Goal: Use online tool/utility: Utilize a website feature to perform a specific function

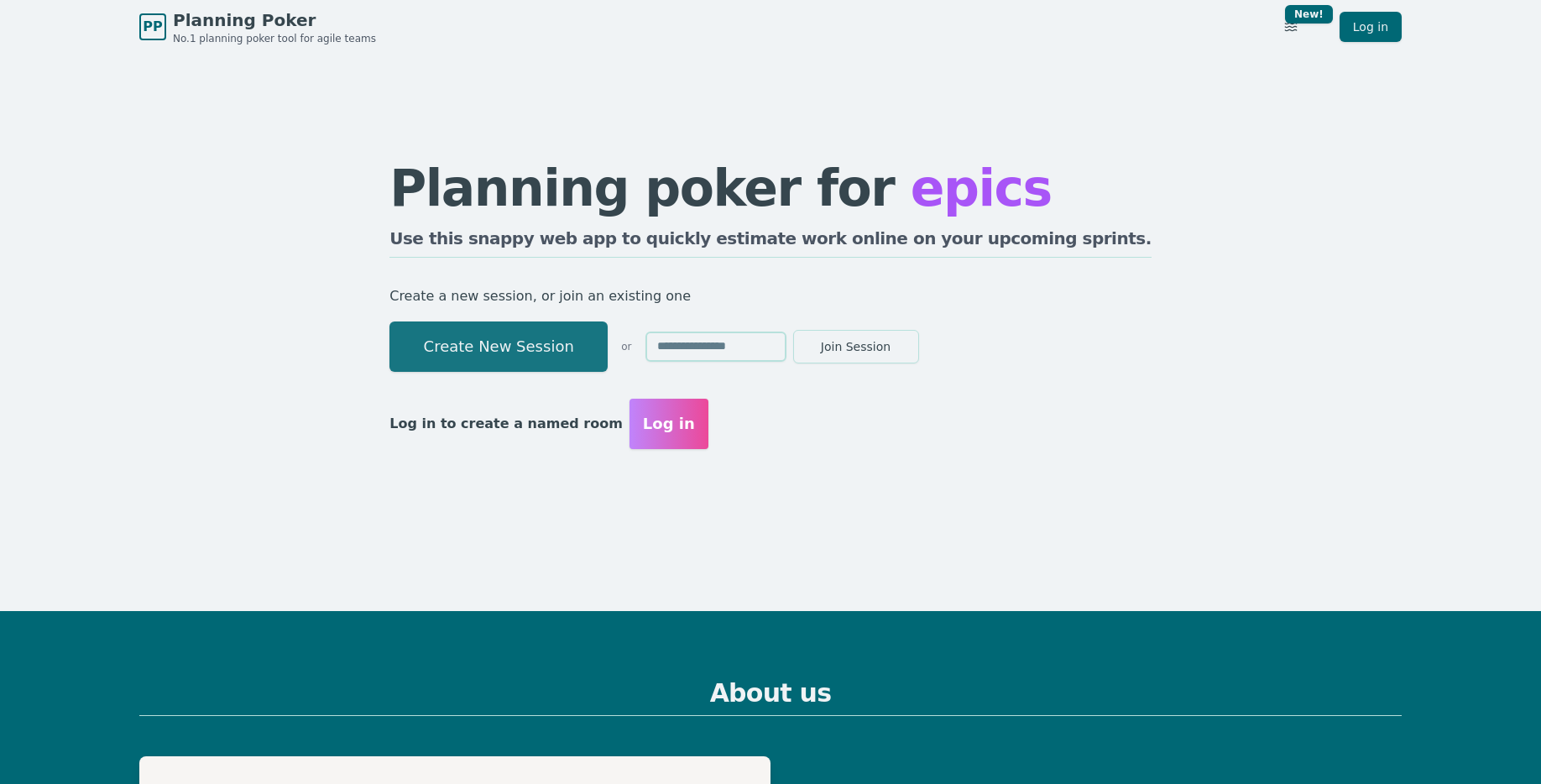
click at [541, 366] on button "Create New Session" at bounding box center [499, 346] width 218 height 51
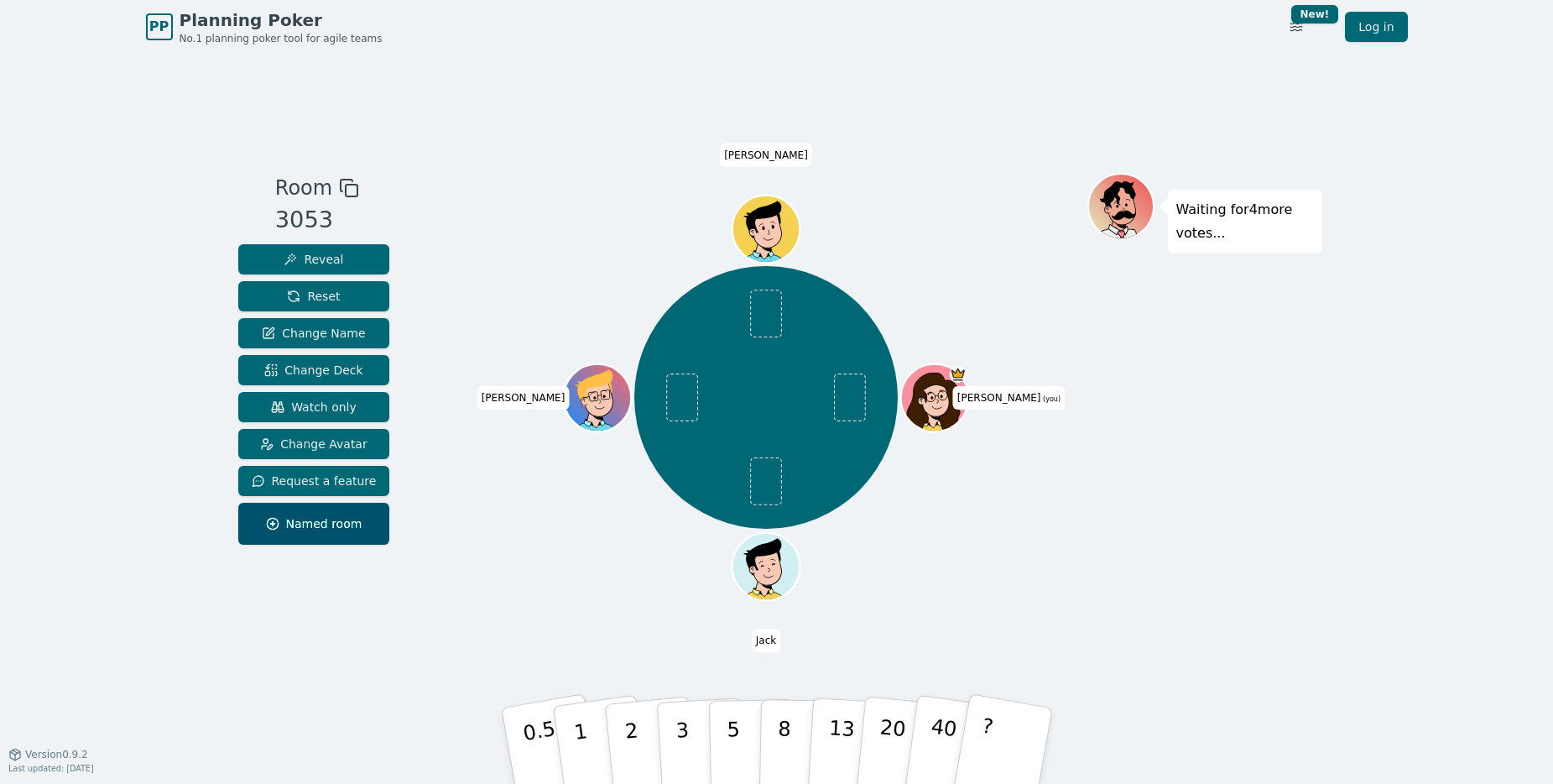
click at [1238, 147] on div "Room 3053 Reveal Reset Change Name Change Deck Watch only Change Avatar Request…" at bounding box center [777, 403] width 1091 height 699
drag, startPoint x: 849, startPoint y: 54, endPoint x: 852, endPoint y: 64, distance: 10.4
click at [852, 65] on div "Room 3053 Reveal Reset Change Name Change Deck Watch only Change Avatar Request…" at bounding box center [777, 403] width 1091 height 699
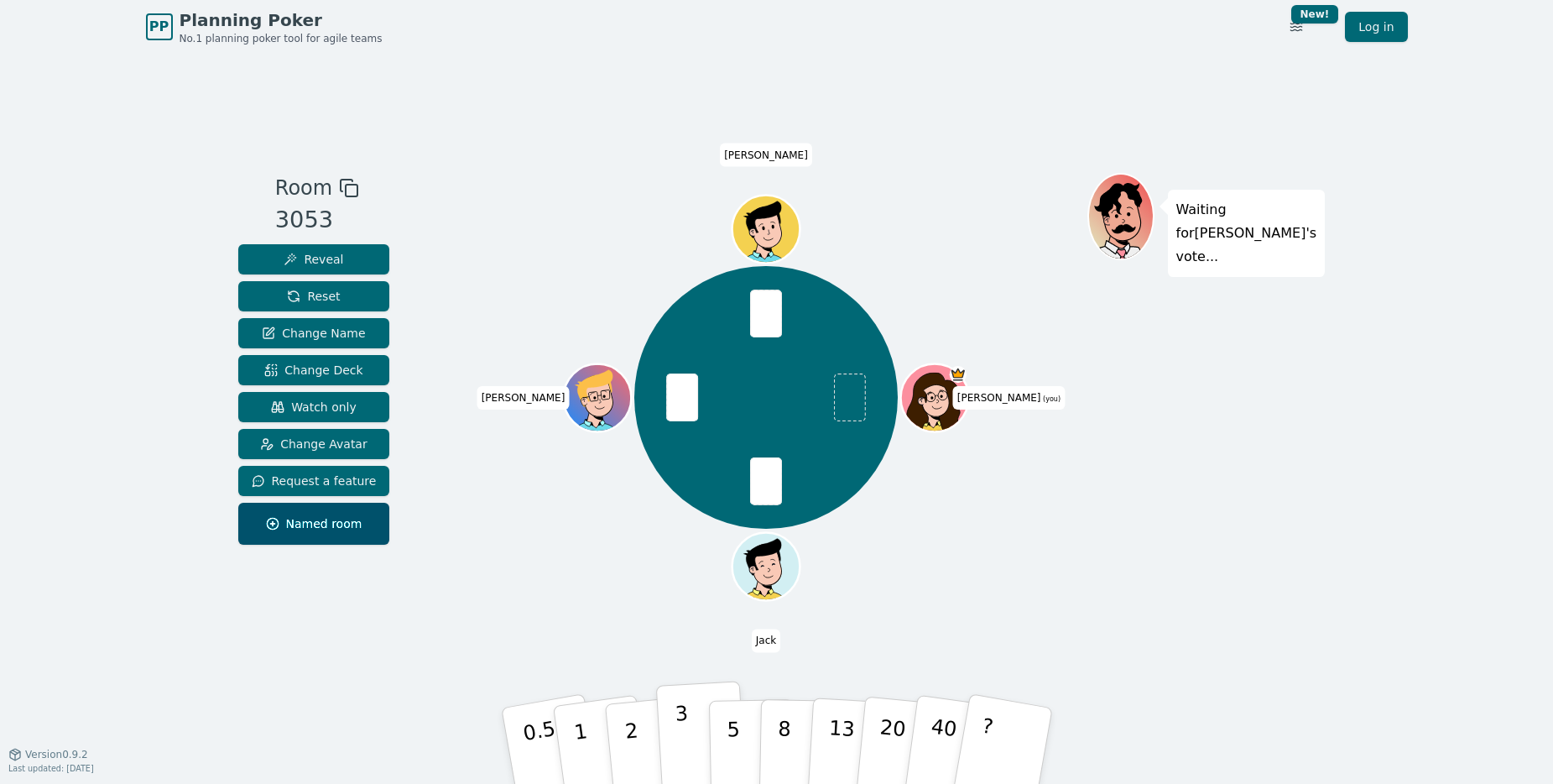
click at [683, 719] on p "3" at bounding box center [684, 746] width 19 height 91
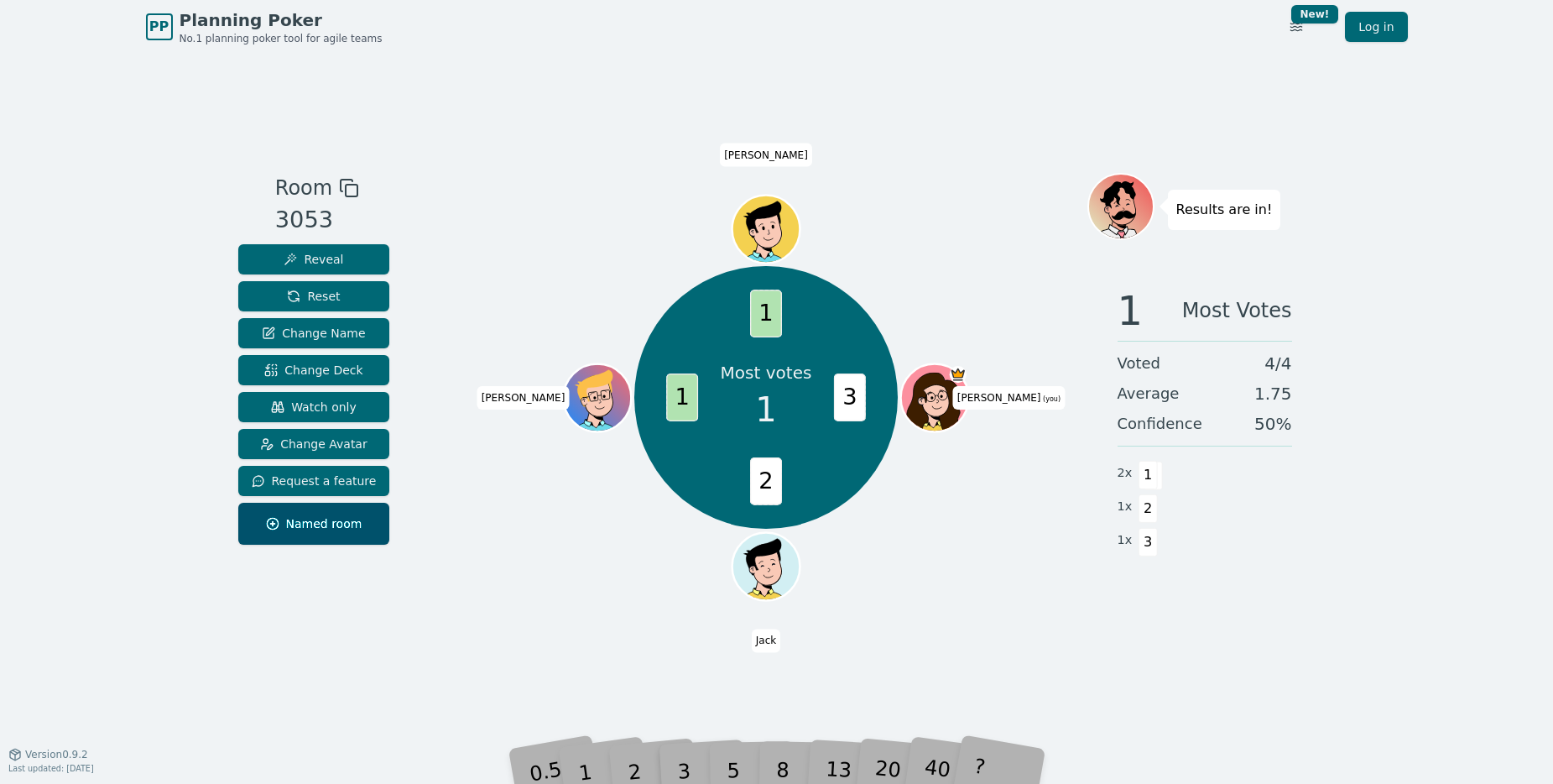
click at [635, 757] on div "2" at bounding box center [650, 746] width 55 height 63
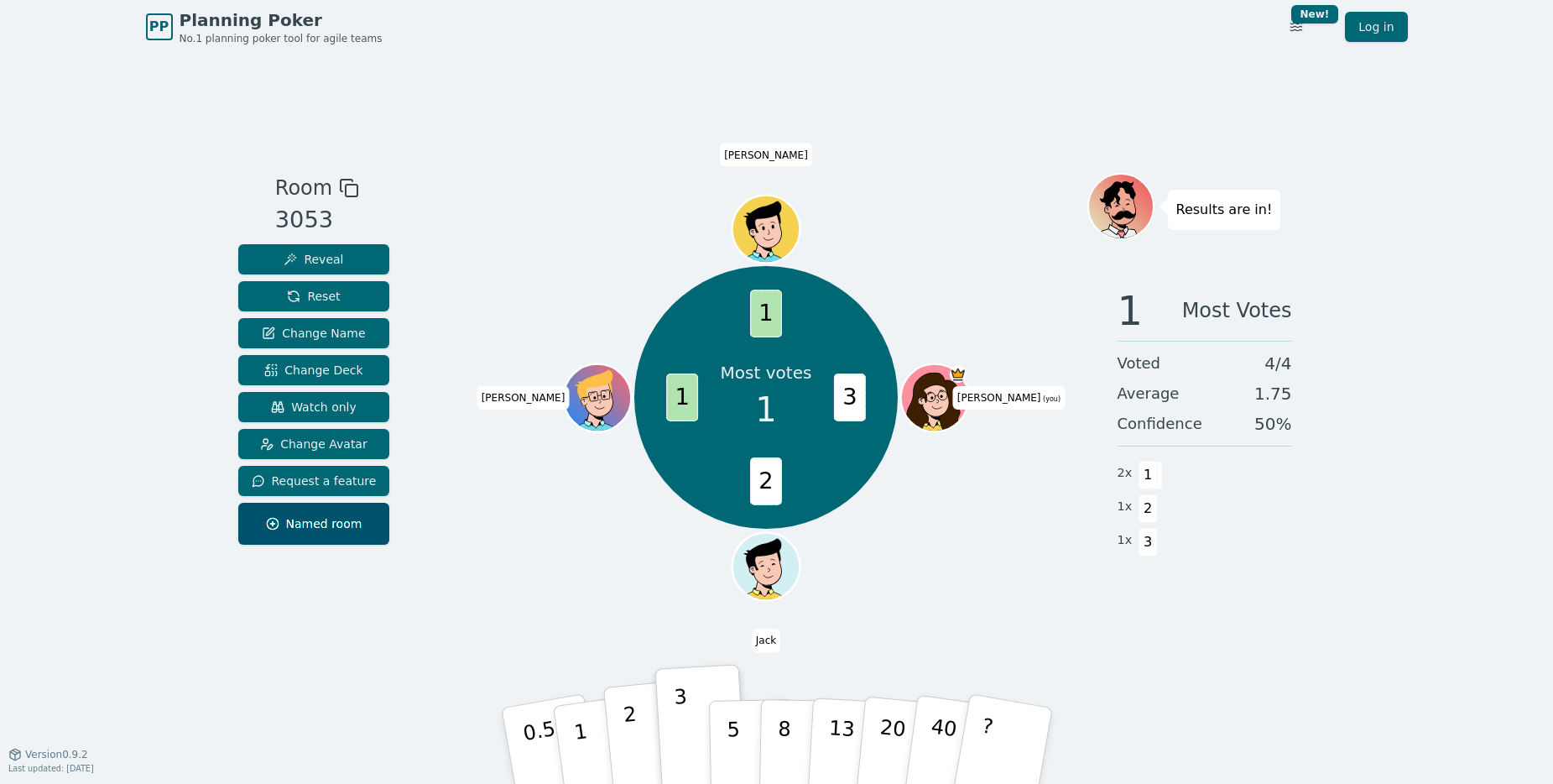
click at [629, 738] on p "2" at bounding box center [632, 747] width 22 height 91
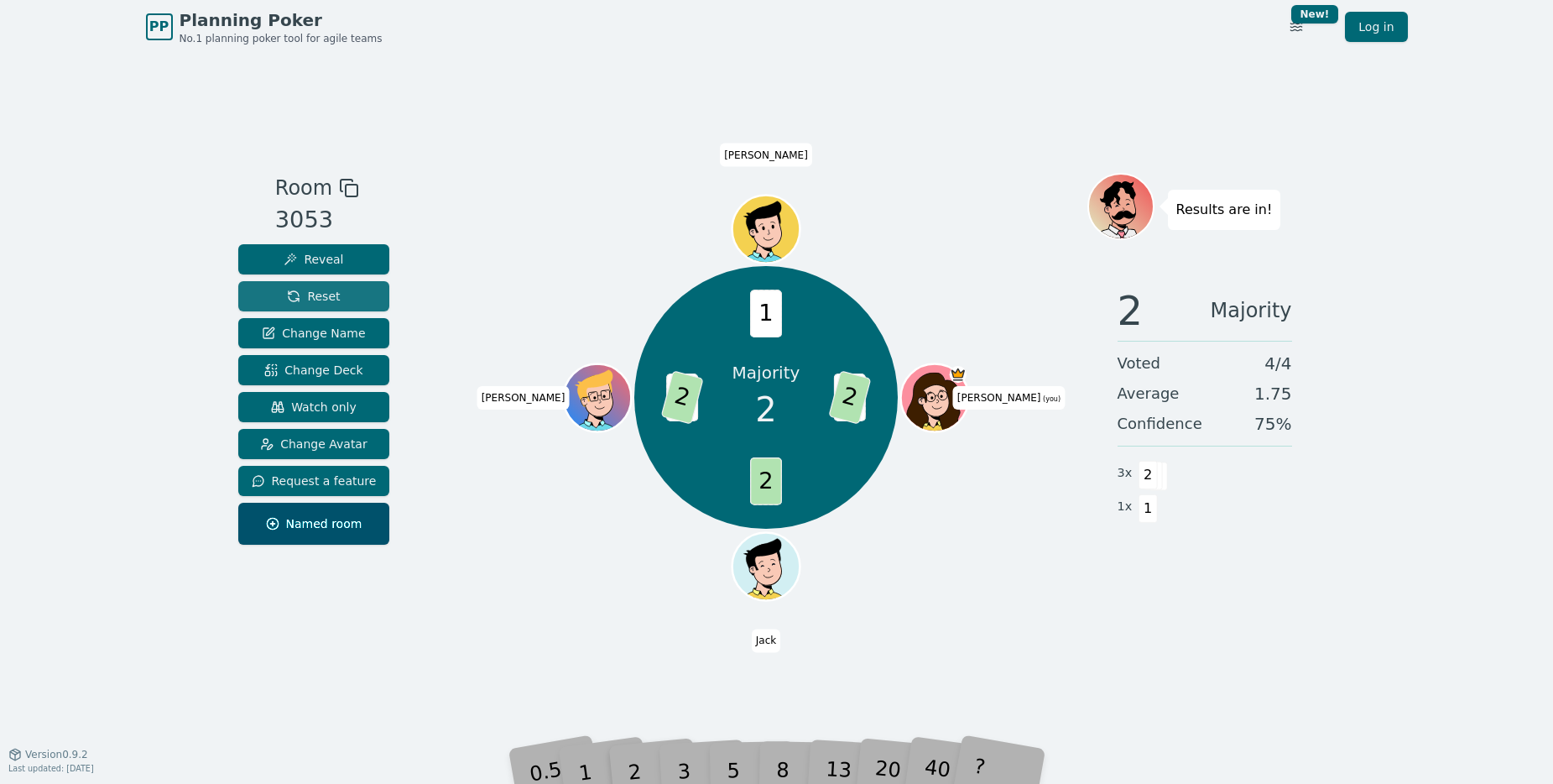
click at [321, 288] on span "Reset" at bounding box center [314, 297] width 53 height 17
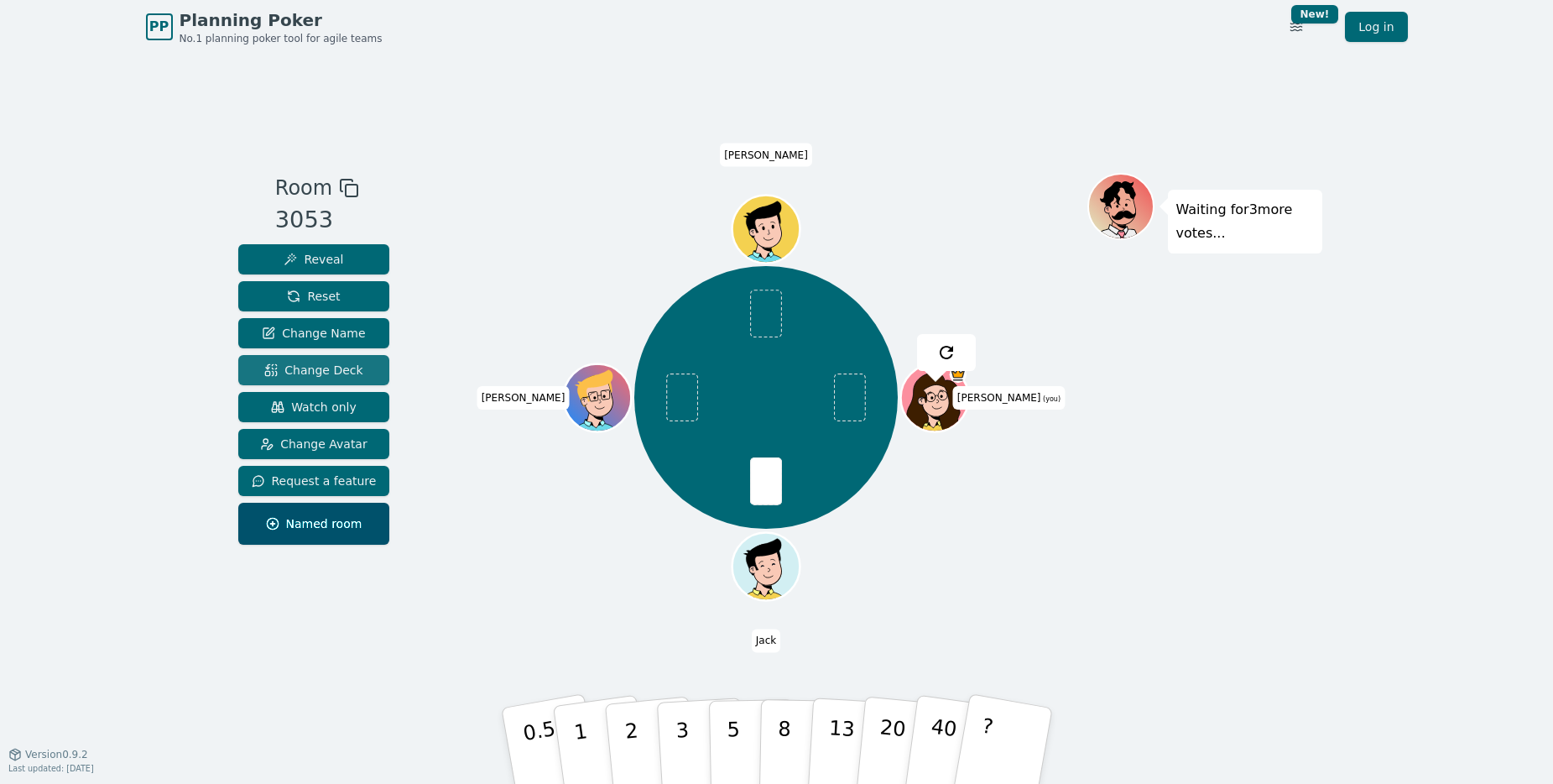
click at [314, 380] on button "Change Deck" at bounding box center [315, 370] width 152 height 30
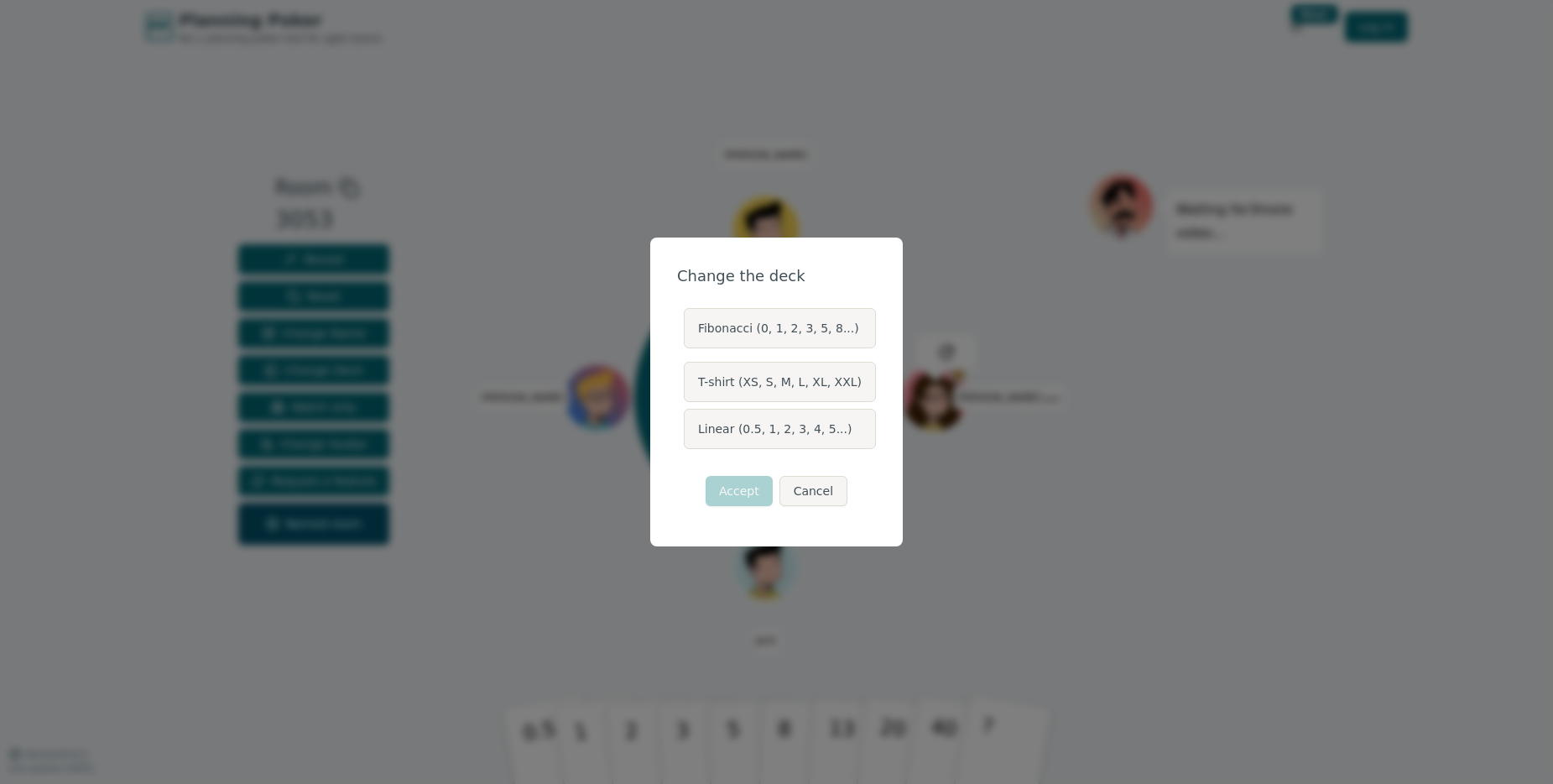
click at [751, 433] on label "Linear (0.5, 1, 2, 3, 4, 5...)" at bounding box center [779, 428] width 192 height 40
click at [690, 433] on button "Linear (0.5, 1, 2, 3, 4, 5...)" at bounding box center [683, 429] width 13 height 13
click at [720, 484] on button "Accept" at bounding box center [739, 491] width 67 height 30
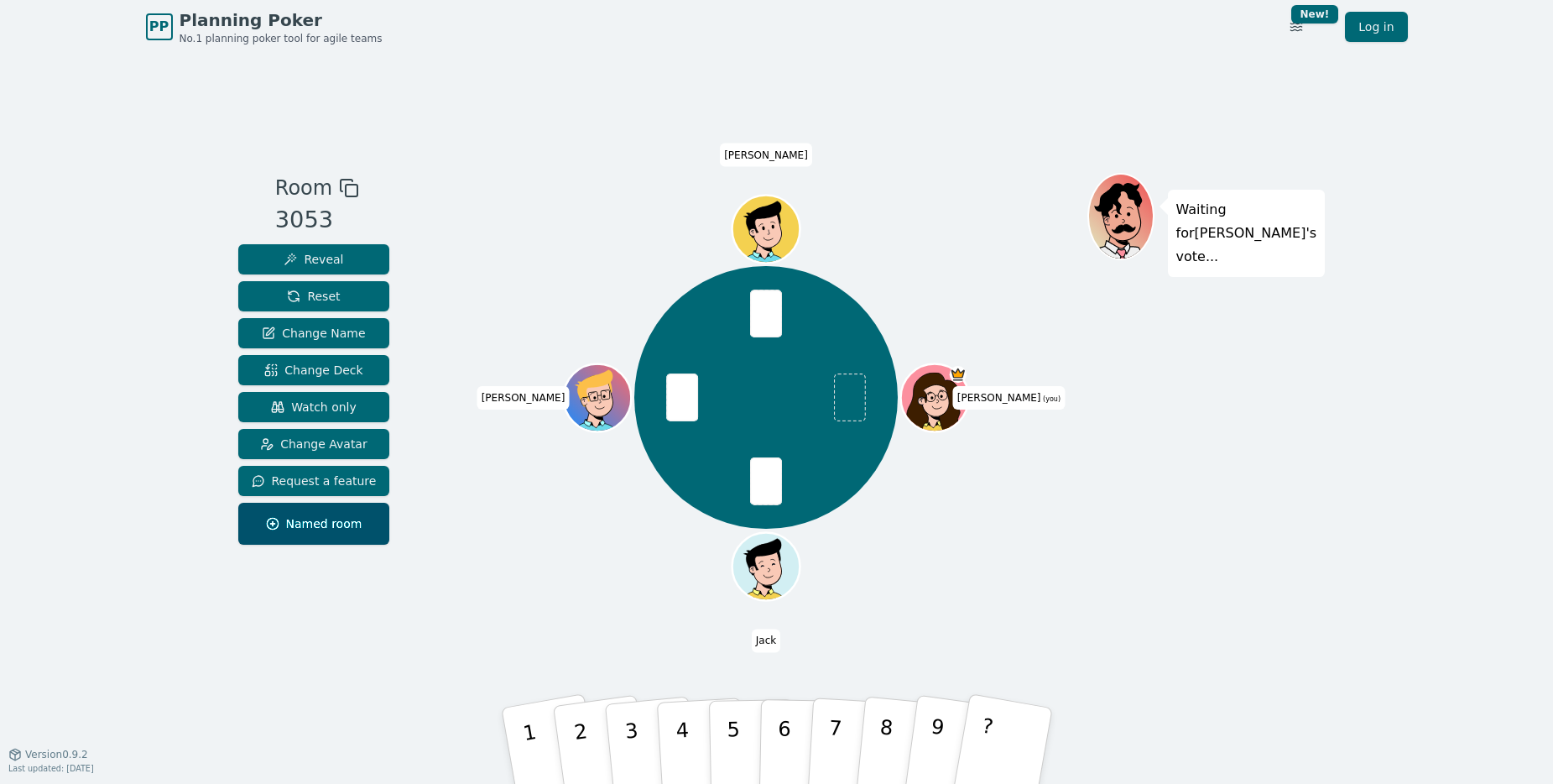
click at [480, 537] on div "[PERSON_NAME] (you) [PERSON_NAME]" at bounding box center [767, 397] width 642 height 389
click at [540, 716] on button "1" at bounding box center [550, 745] width 105 height 138
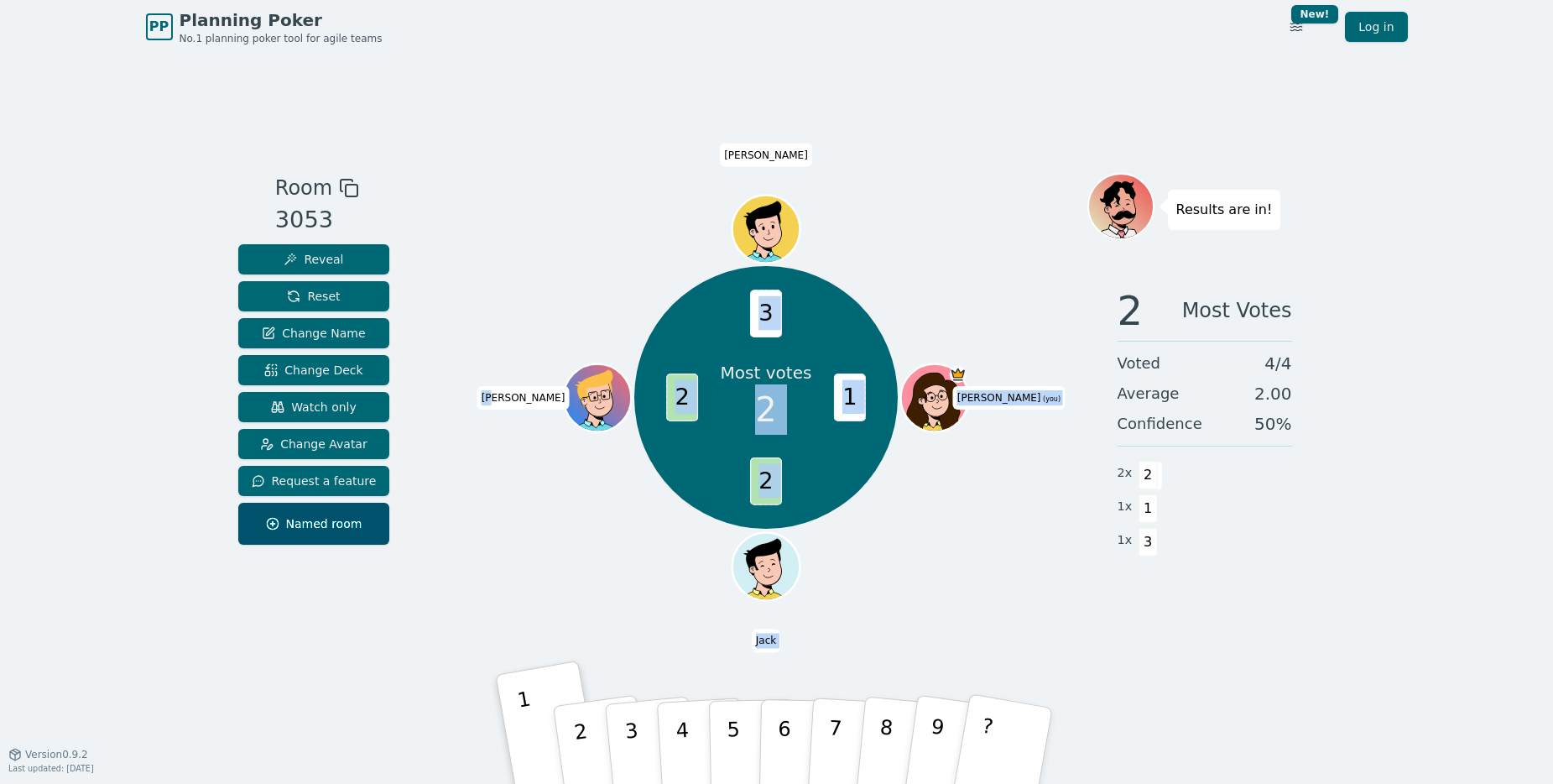
drag, startPoint x: 528, startPoint y: 407, endPoint x: 650, endPoint y: 430, distance: 124.1
click at [641, 430] on div "Most votes 2 1 2 2 3 [PERSON_NAME] (you) [PERSON_NAME]" at bounding box center [766, 397] width 263 height 263
click at [951, 170] on div "Room 3053 Reveal Reset Change Name Change Deck Watch only Change Avatar Request…" at bounding box center [777, 403] width 1091 height 699
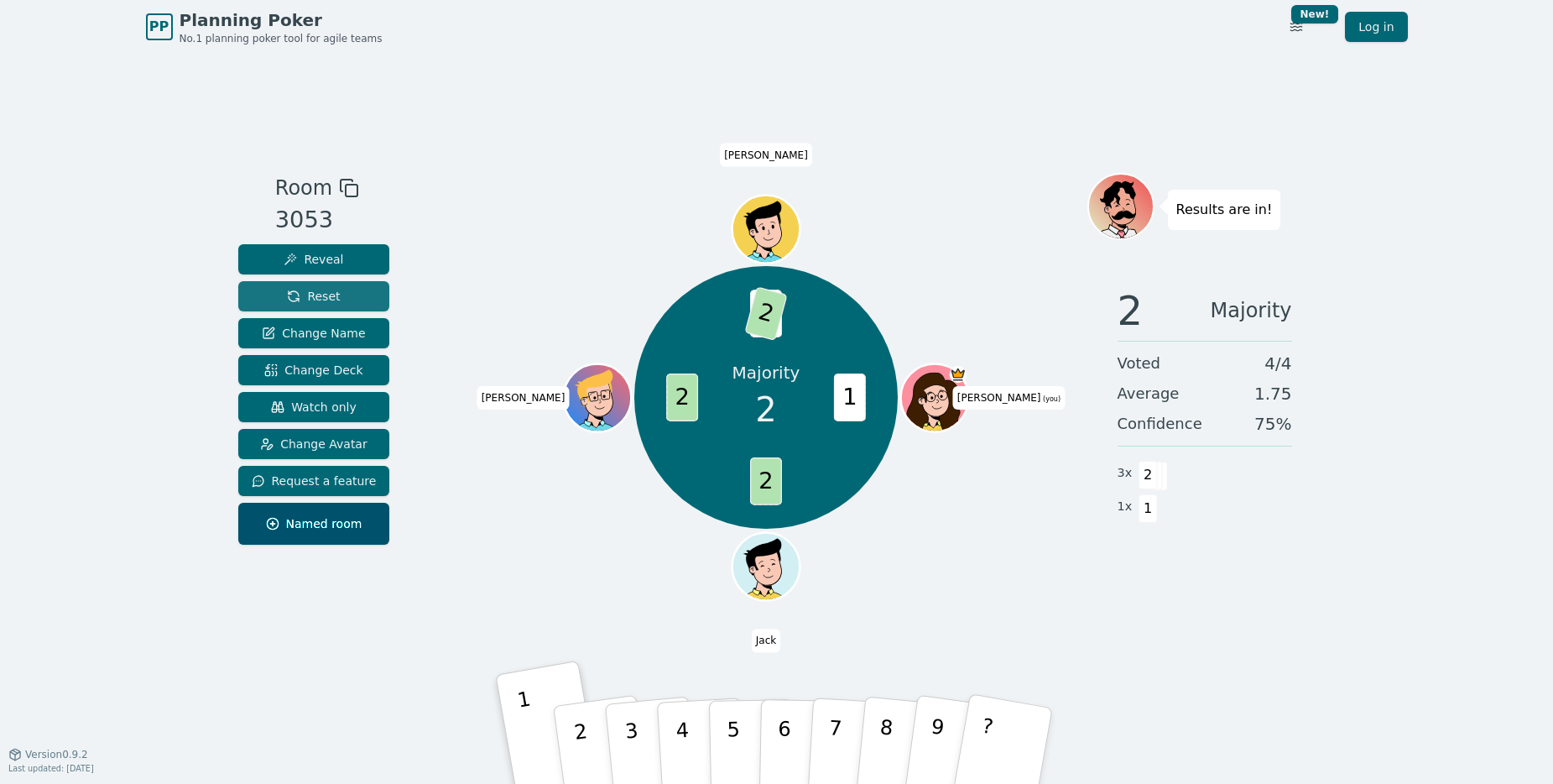
click at [333, 302] on span "Reset" at bounding box center [314, 297] width 53 height 17
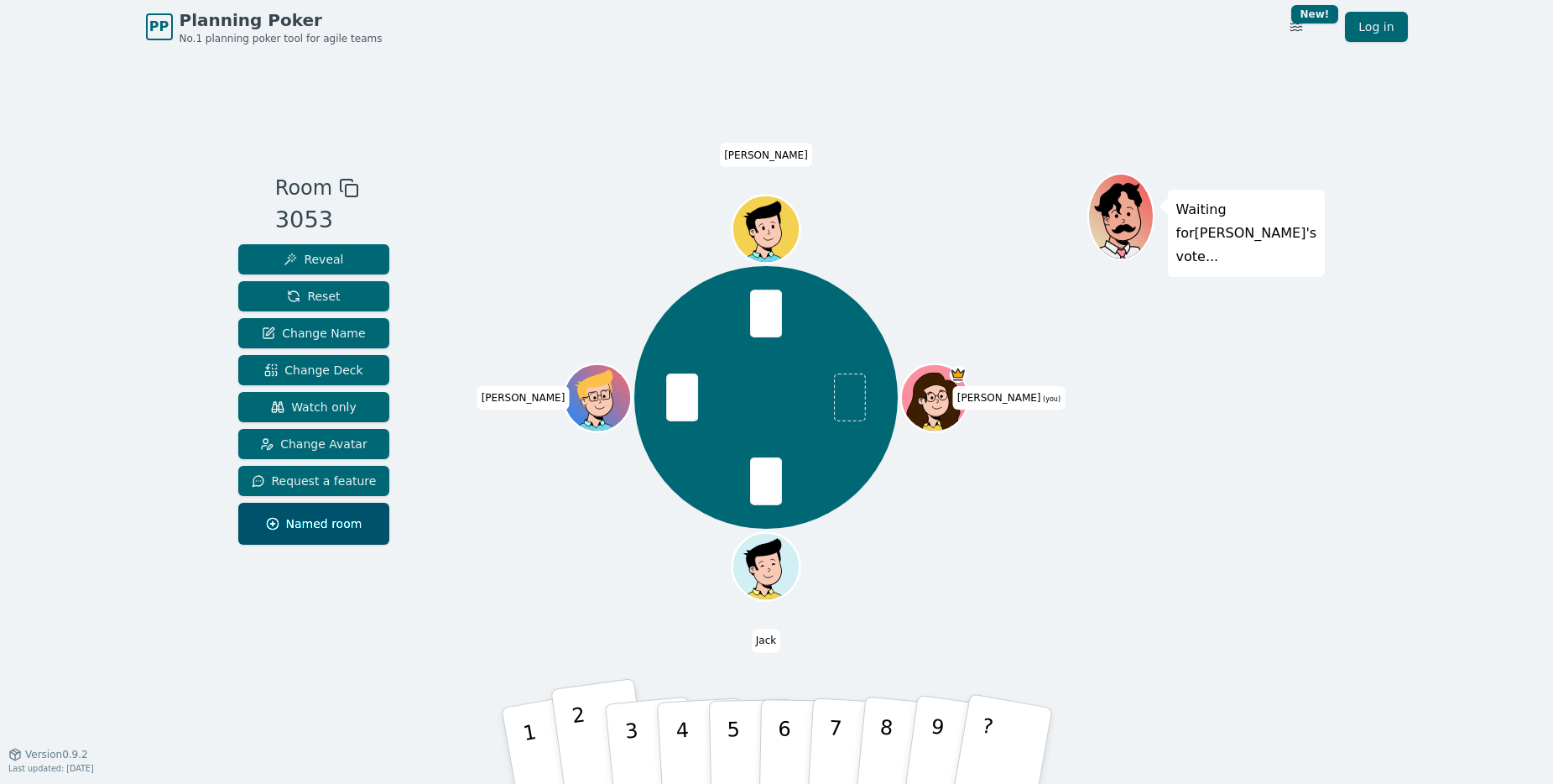
click at [597, 738] on button "2" at bounding box center [600, 746] width 100 height 136
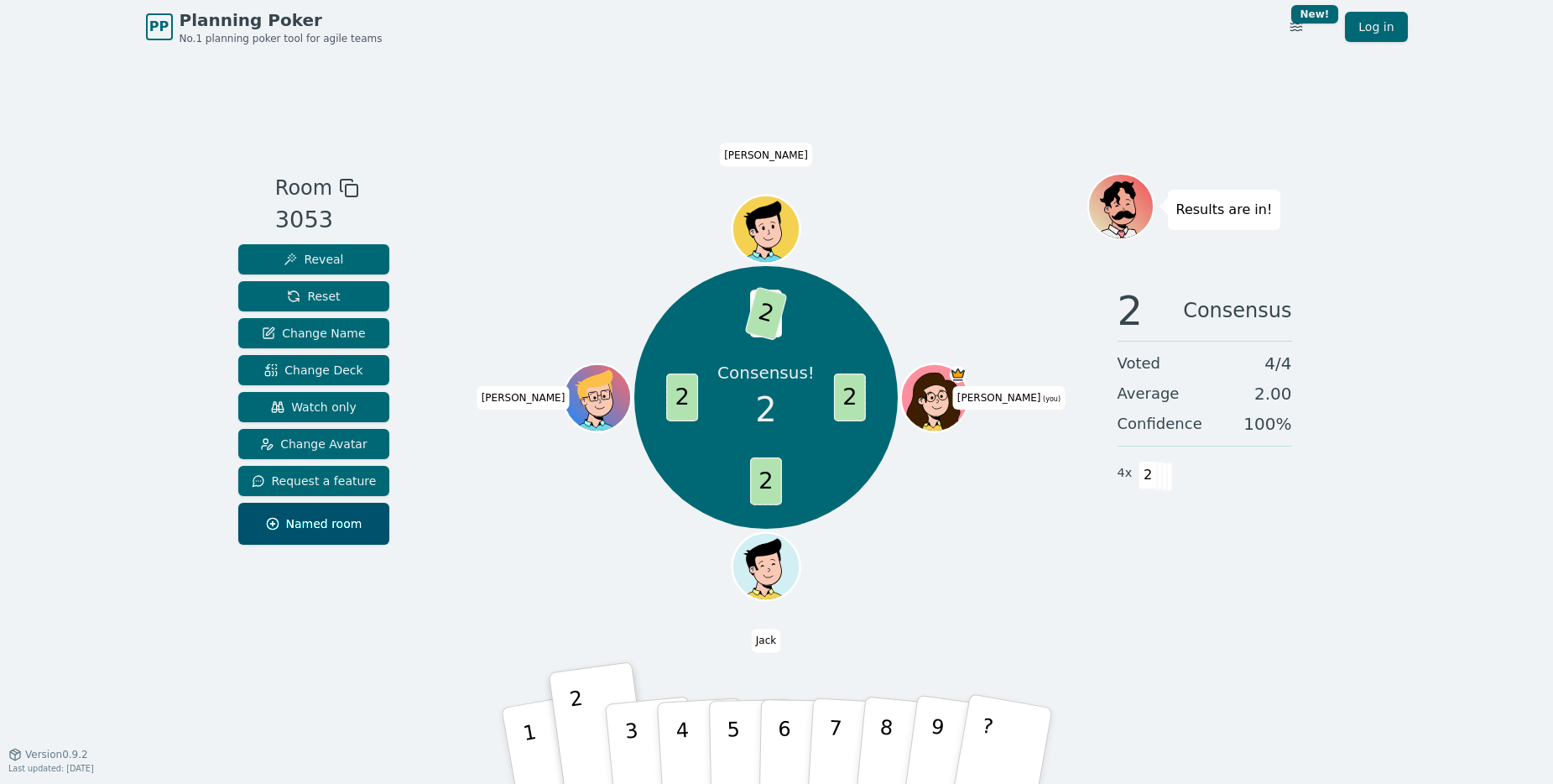
click at [332, 315] on div "Reveal Reset Change Name Change Deck Watch only Change Avatar Request a feature…" at bounding box center [315, 394] width 152 height 300
click at [347, 295] on button "Reset" at bounding box center [315, 296] width 152 height 30
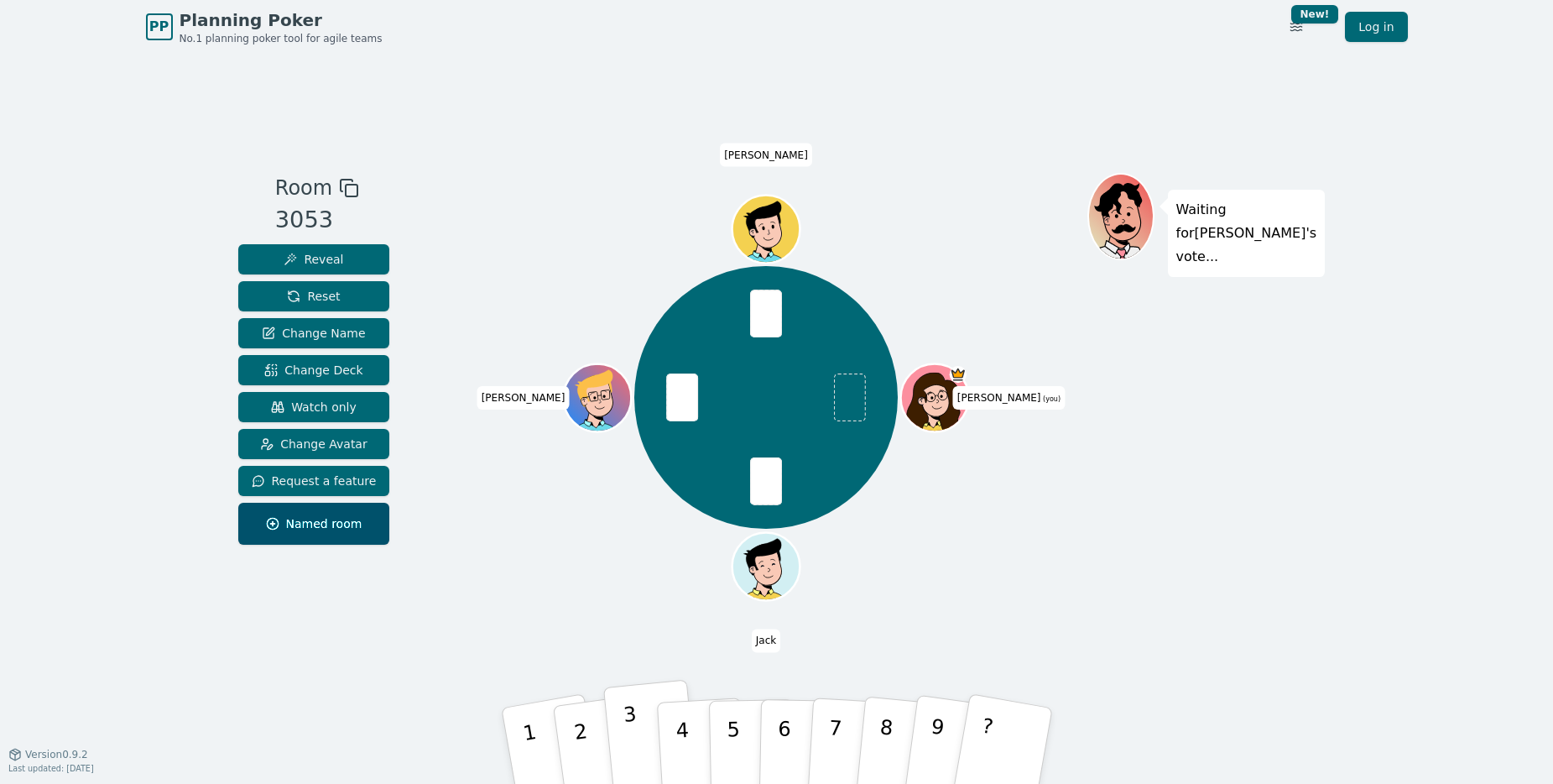
click at [636, 746] on p "3" at bounding box center [632, 747] width 22 height 91
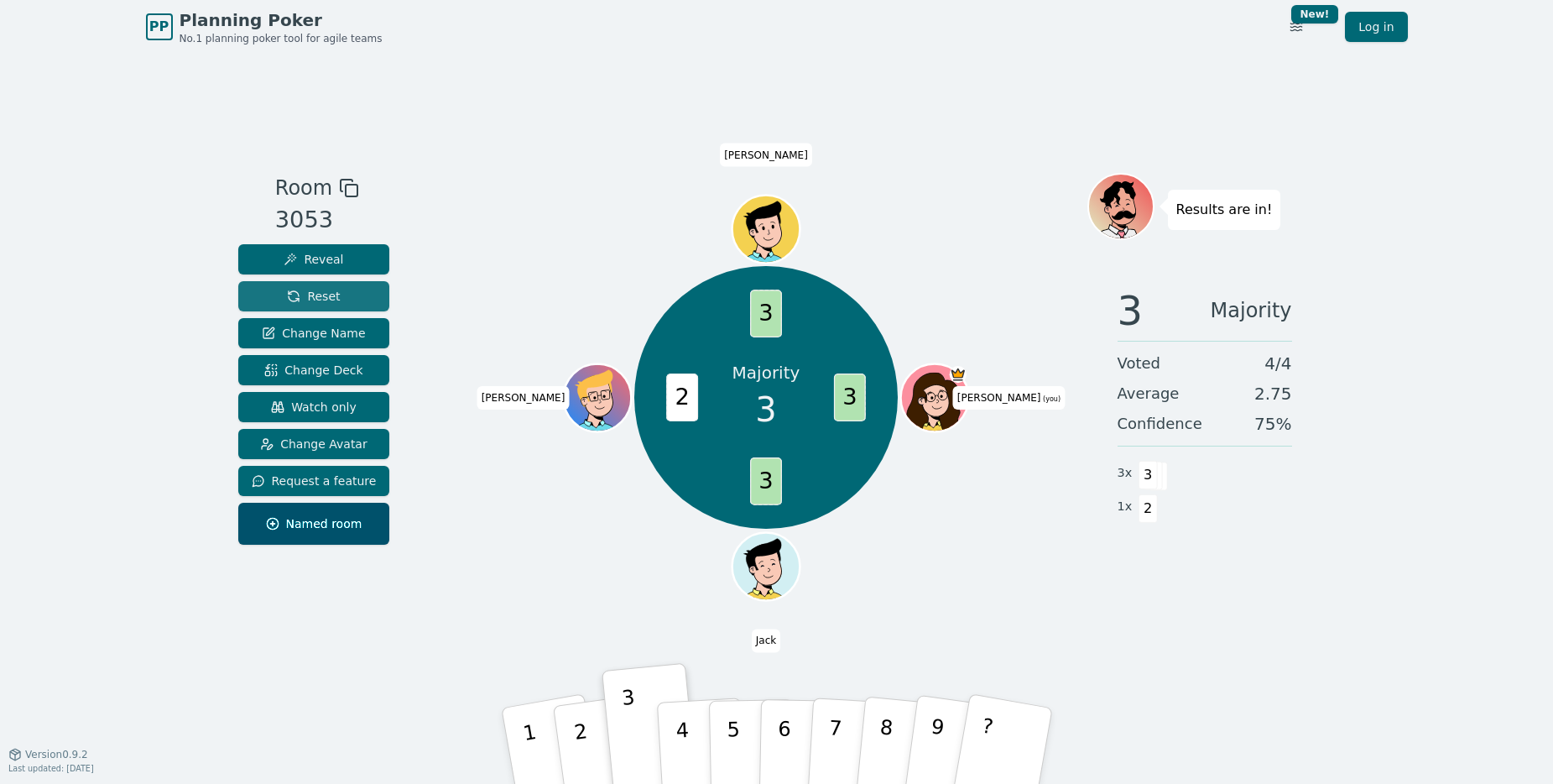
click at [290, 300] on span "Reset" at bounding box center [314, 297] width 53 height 17
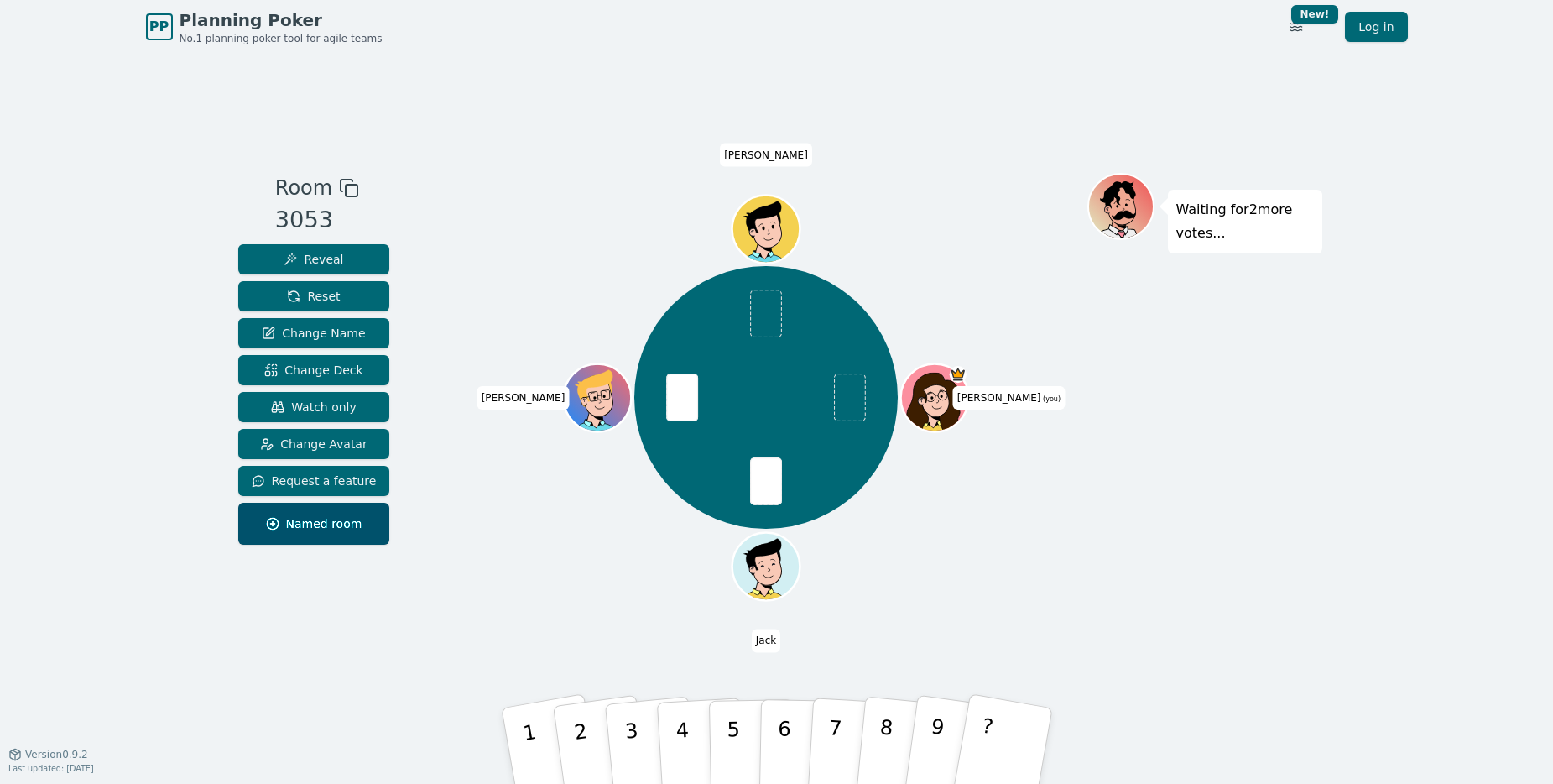
click at [587, 224] on div "[PERSON_NAME] (you) [PERSON_NAME]" at bounding box center [767, 397] width 642 height 389
click at [1091, 36] on div "PP Planning Poker No.1 planning poker tool for agile teams Toggle theme New! Lo…" at bounding box center [777, 26] width 1262 height 54
click at [587, 770] on p "2" at bounding box center [582, 747] width 25 height 91
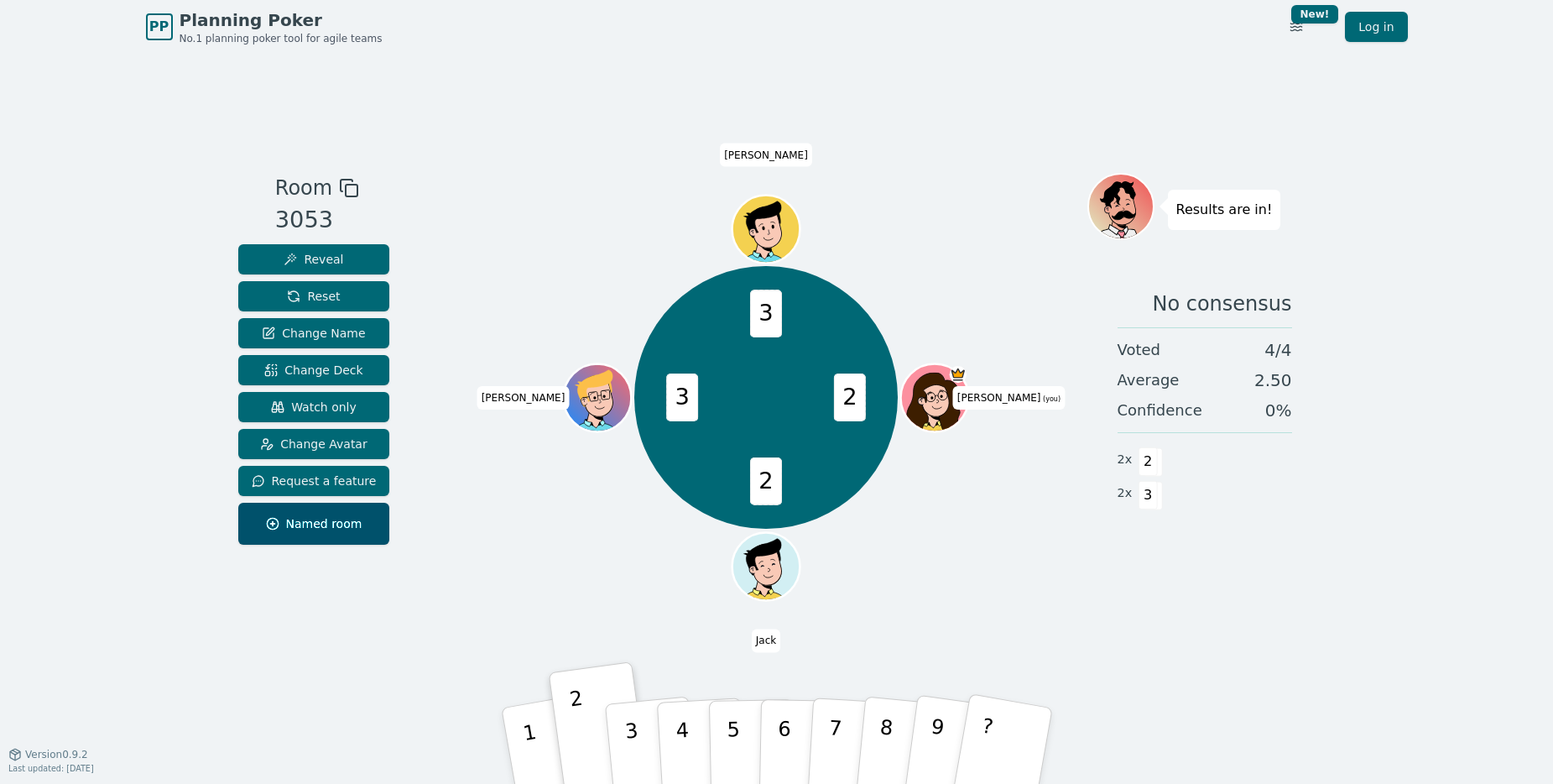
click at [900, 596] on div "2 2 3 3 [PERSON_NAME] (you) [PERSON_NAME]" at bounding box center [767, 404] width 642 height 462
click at [477, 194] on div at bounding box center [767, 188] width 642 height 30
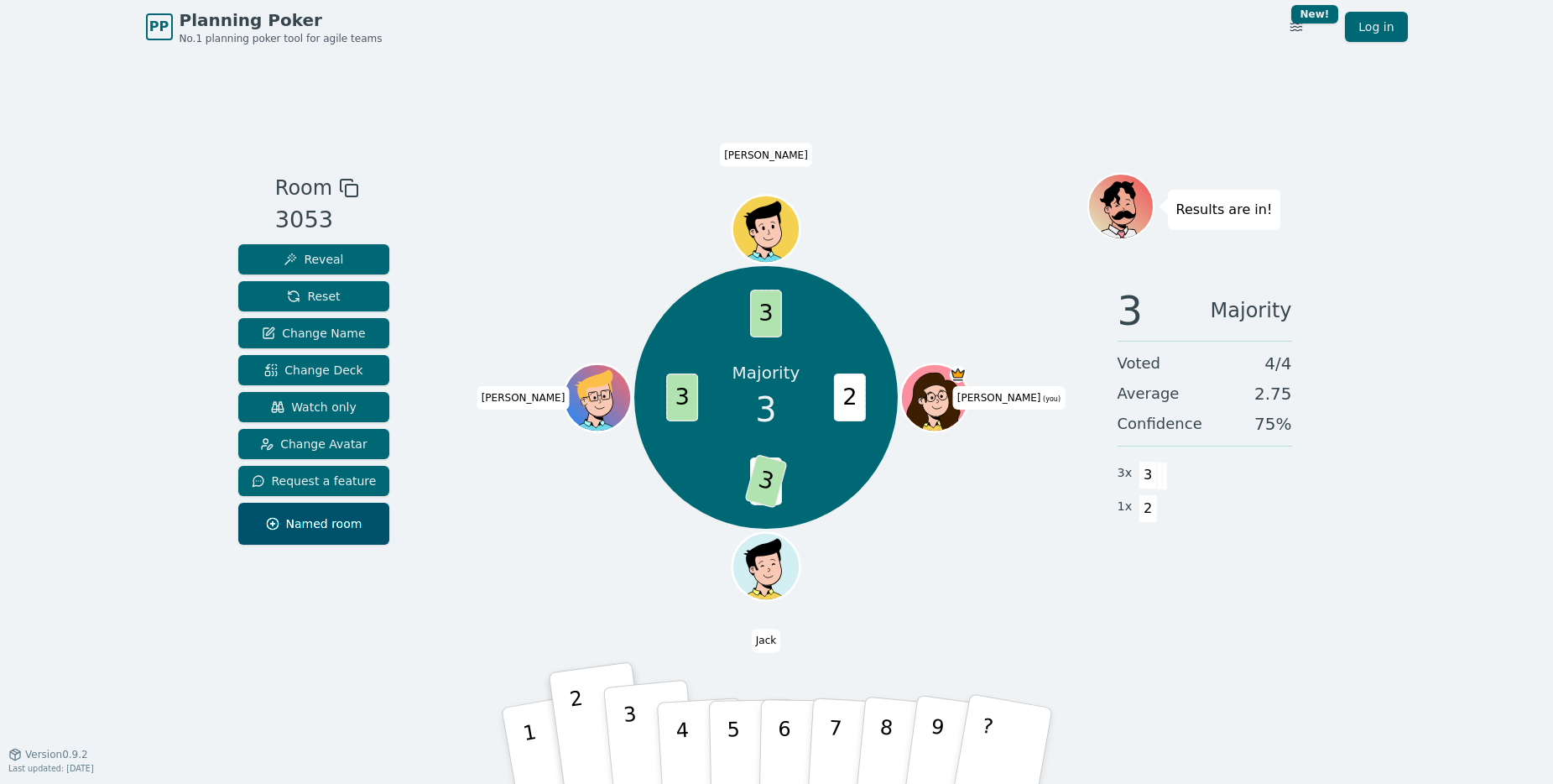
click at [638, 746] on p "3" at bounding box center [632, 747] width 22 height 91
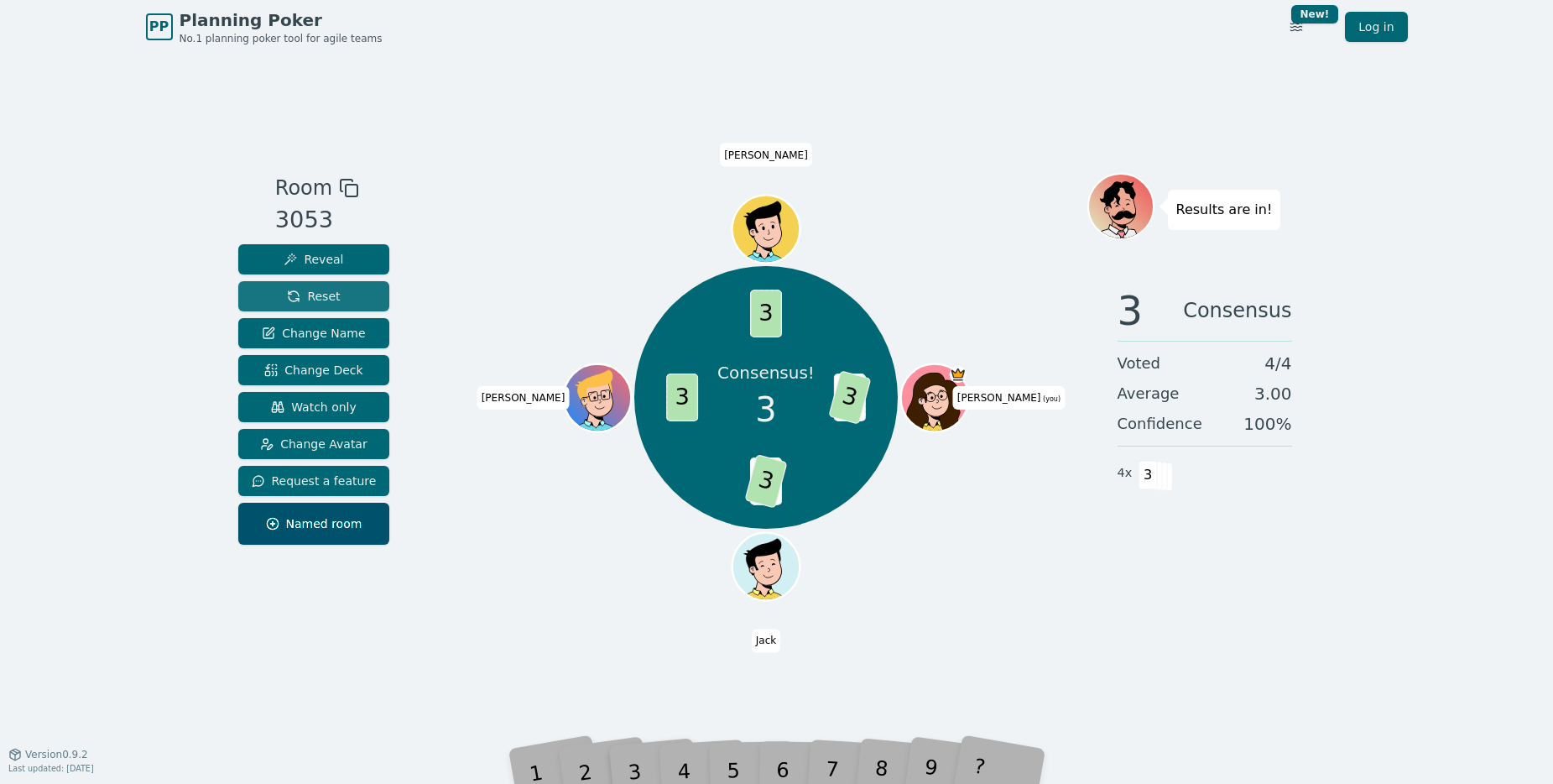
click at [335, 293] on span "Reset" at bounding box center [314, 297] width 53 height 17
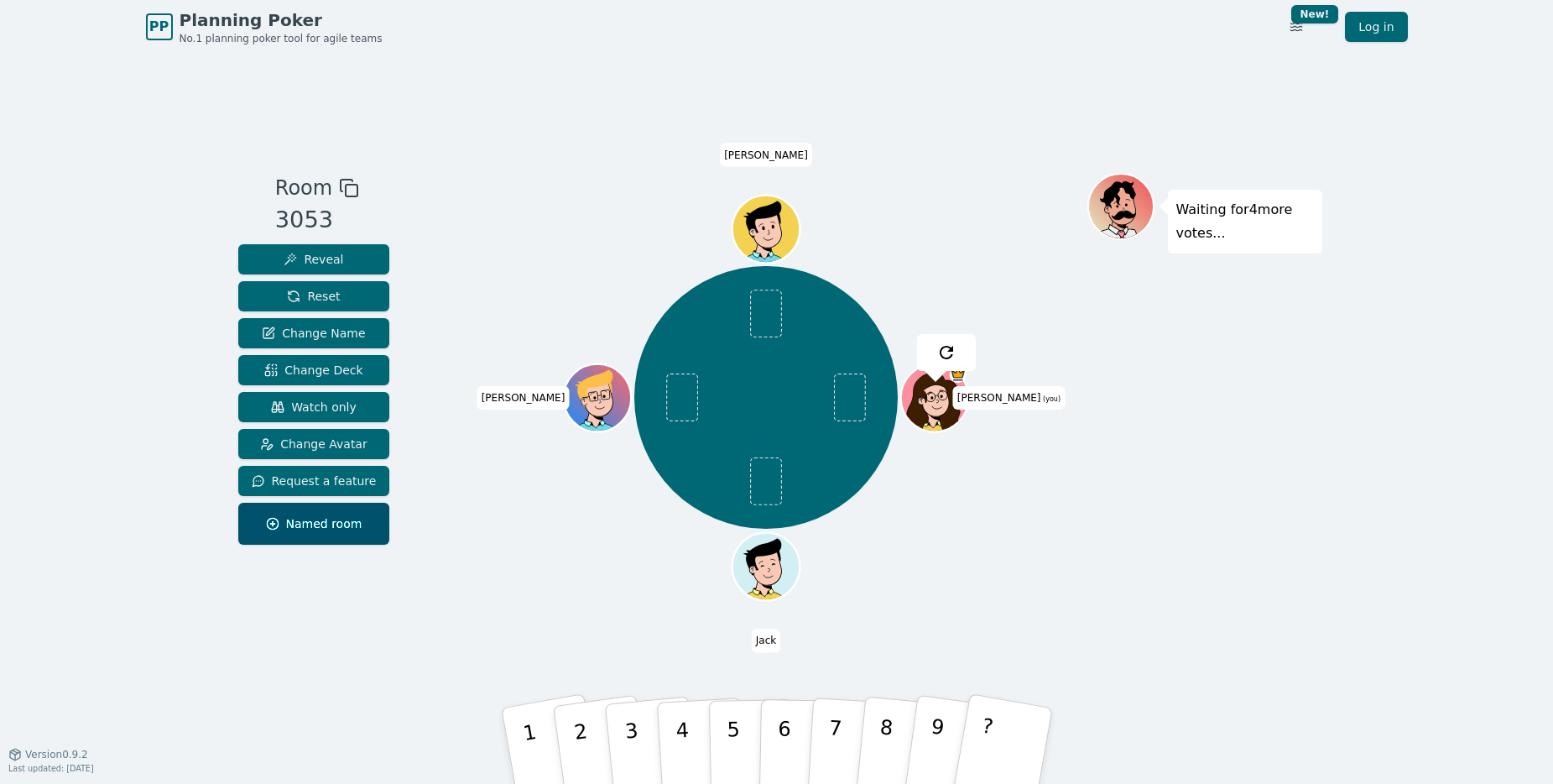
click at [945, 59] on div "Room 3053 Reveal Reset Change Name Change Deck Watch only Change Avatar Request…" at bounding box center [777, 403] width 1091 height 699
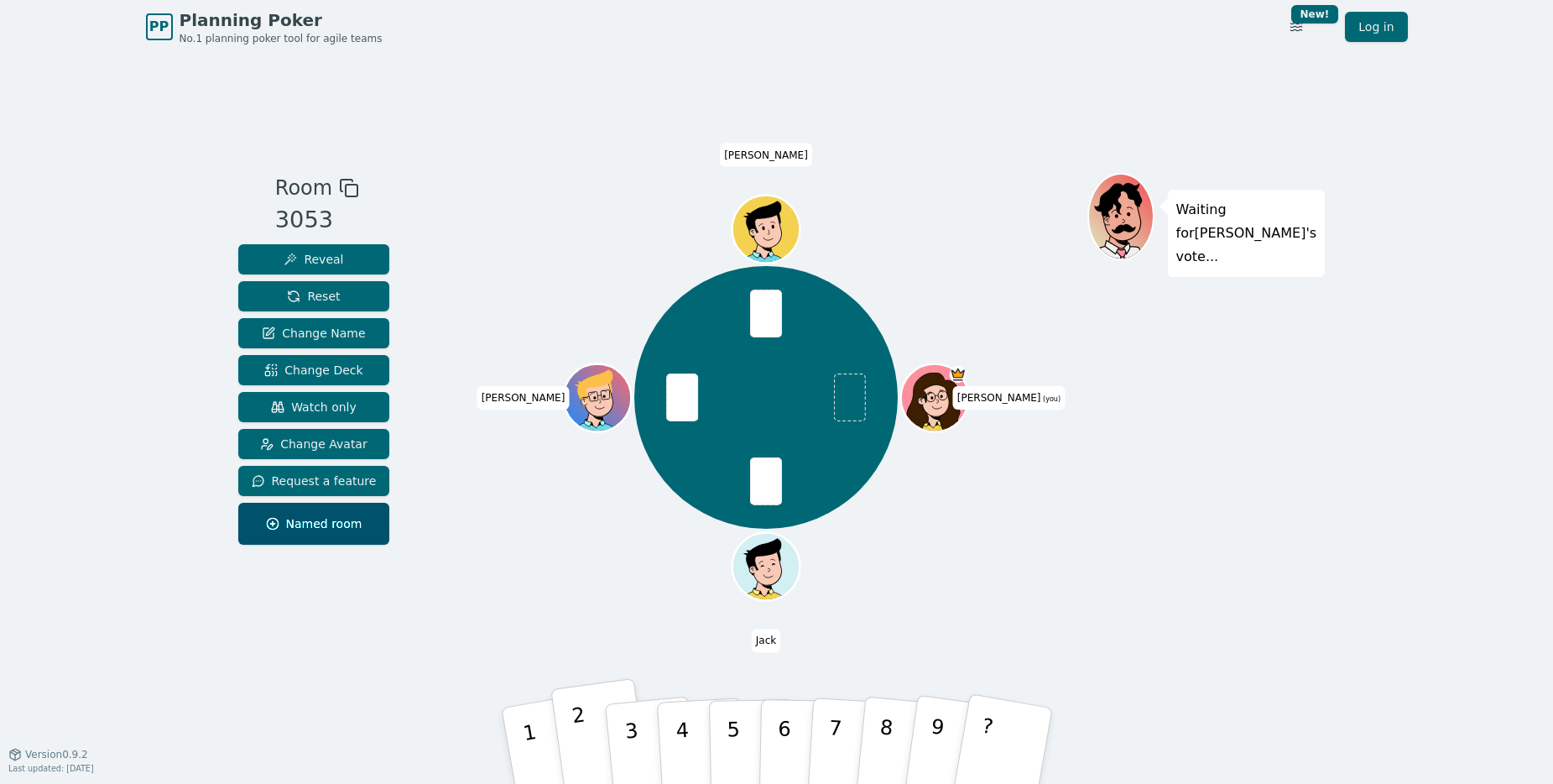
click at [580, 735] on p "2" at bounding box center [582, 747] width 25 height 91
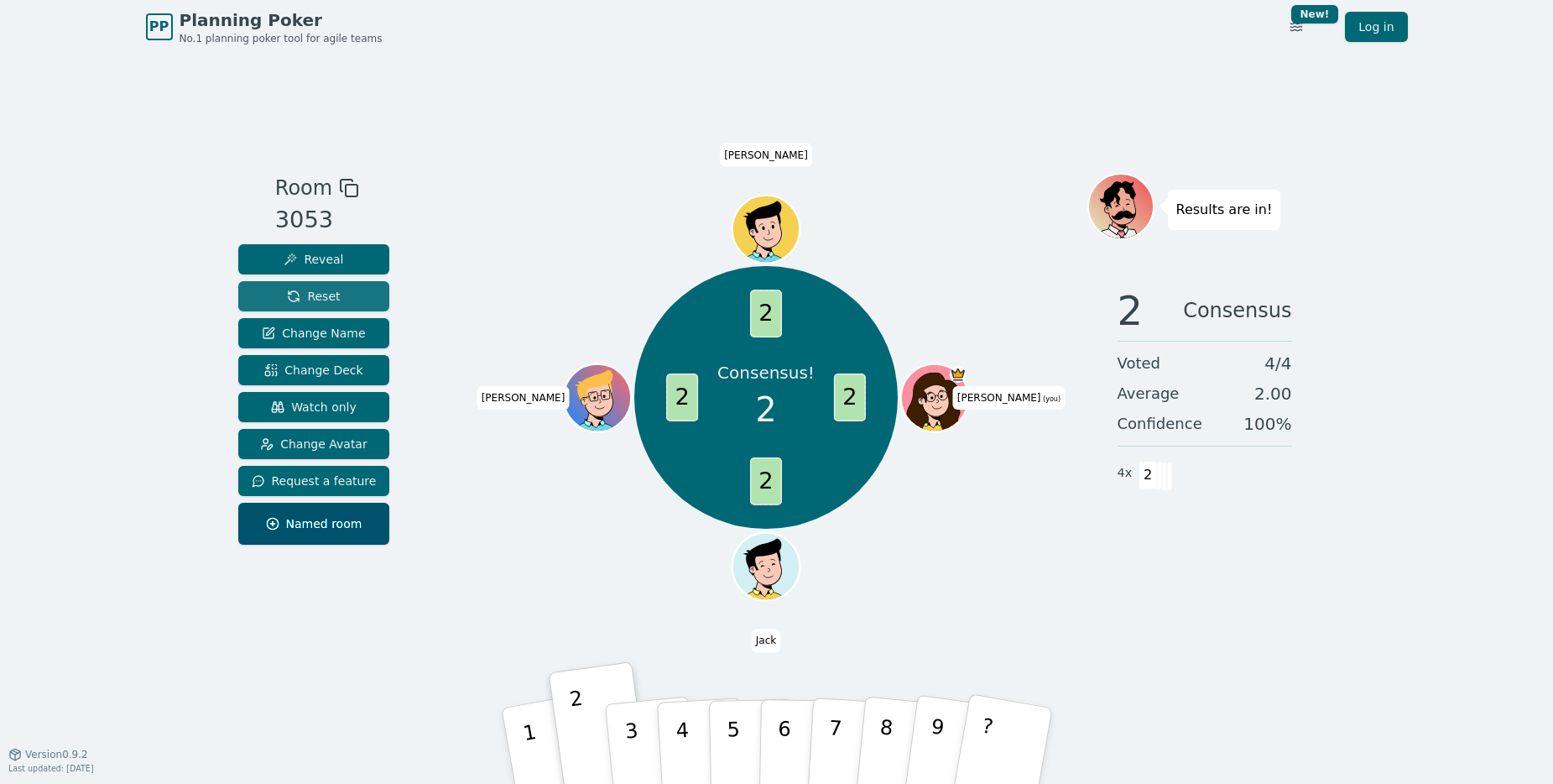
click at [333, 300] on span "Reset" at bounding box center [314, 297] width 53 height 17
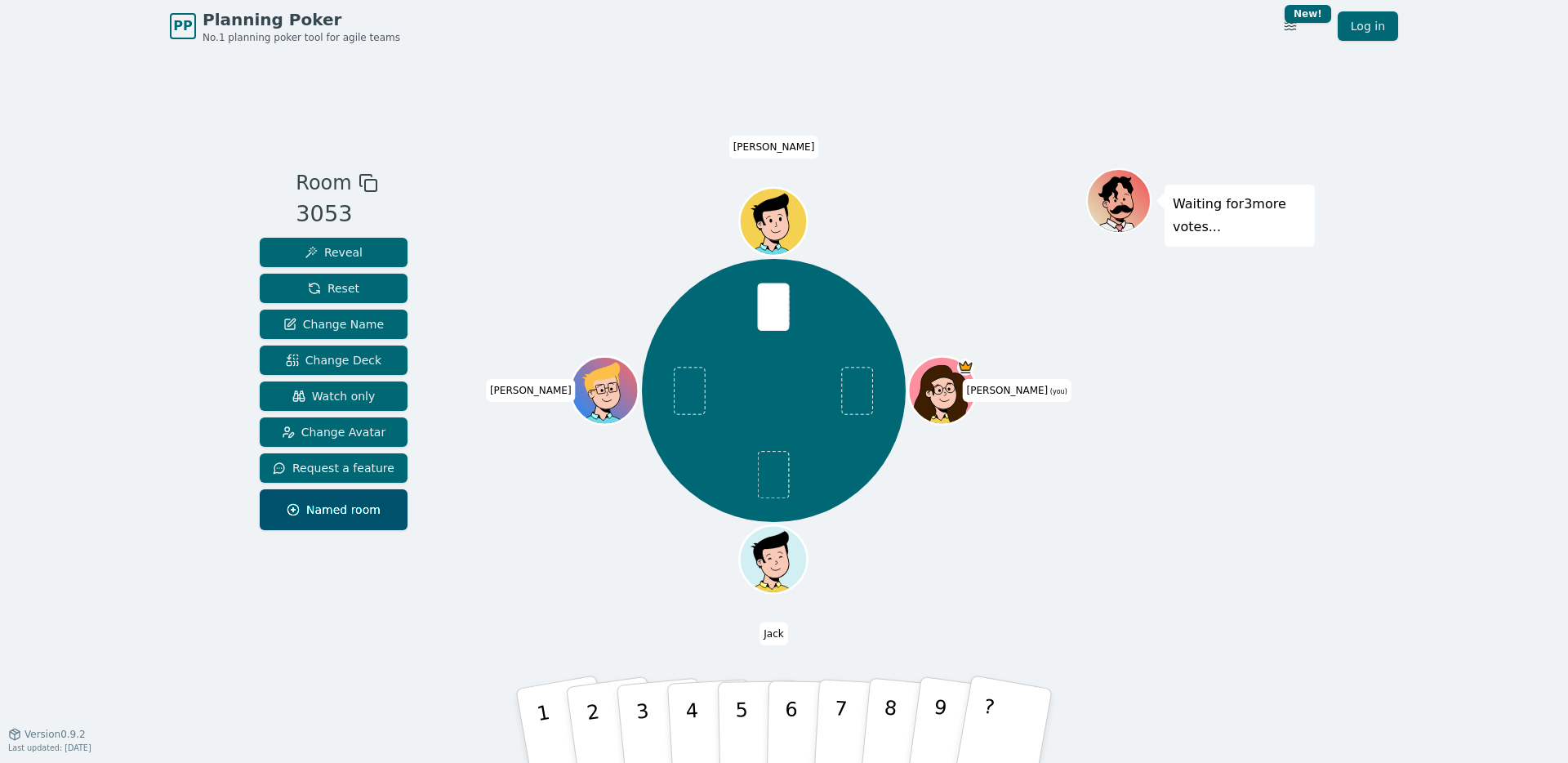
click at [471, 436] on div "[PERSON_NAME] (you) [PERSON_NAME]" at bounding box center [774, 390] width 625 height 386
click at [653, 739] on button "3" at bounding box center [662, 726] width 93 height 130
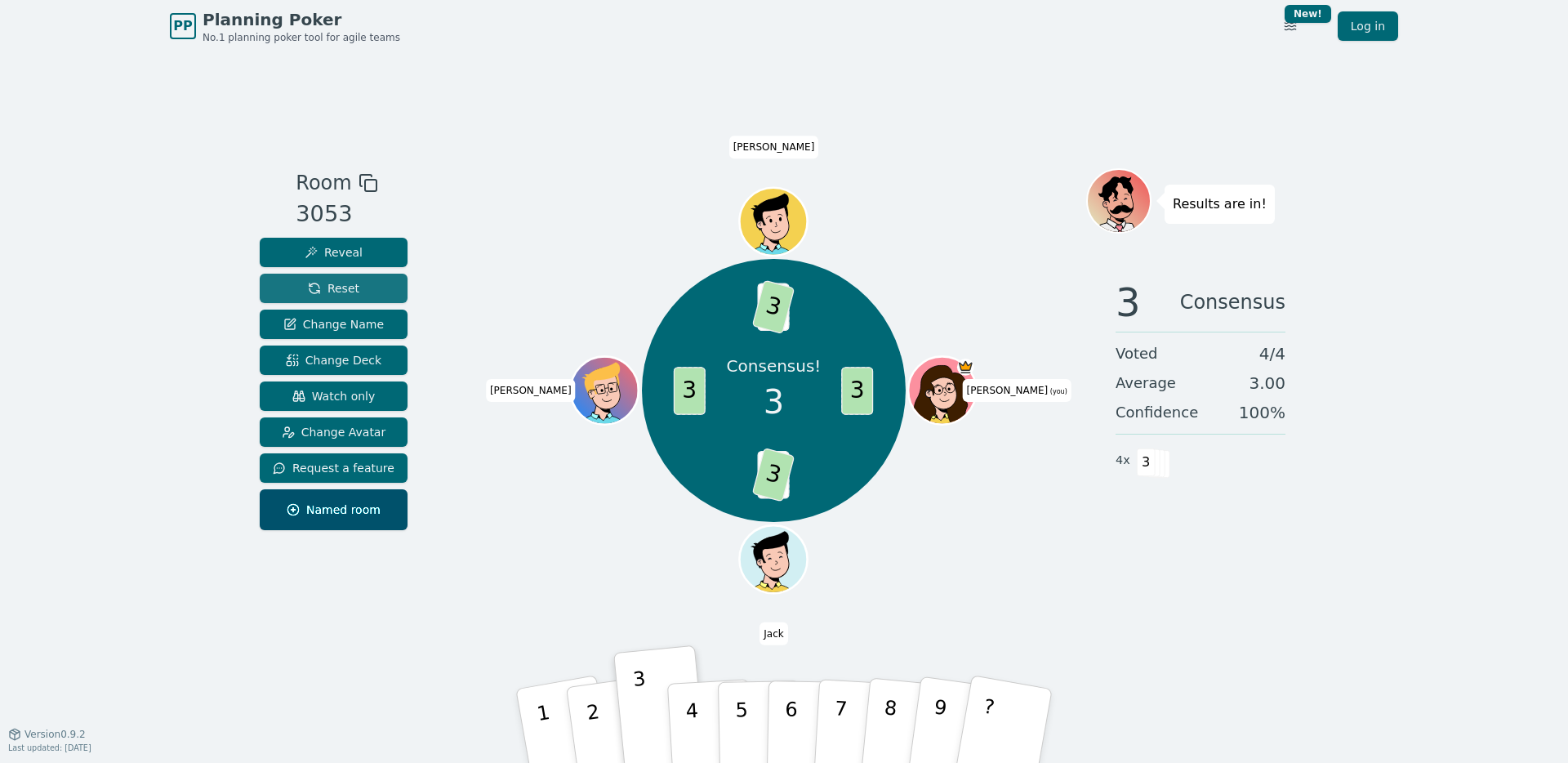
click at [352, 291] on span "Reset" at bounding box center [334, 289] width 51 height 16
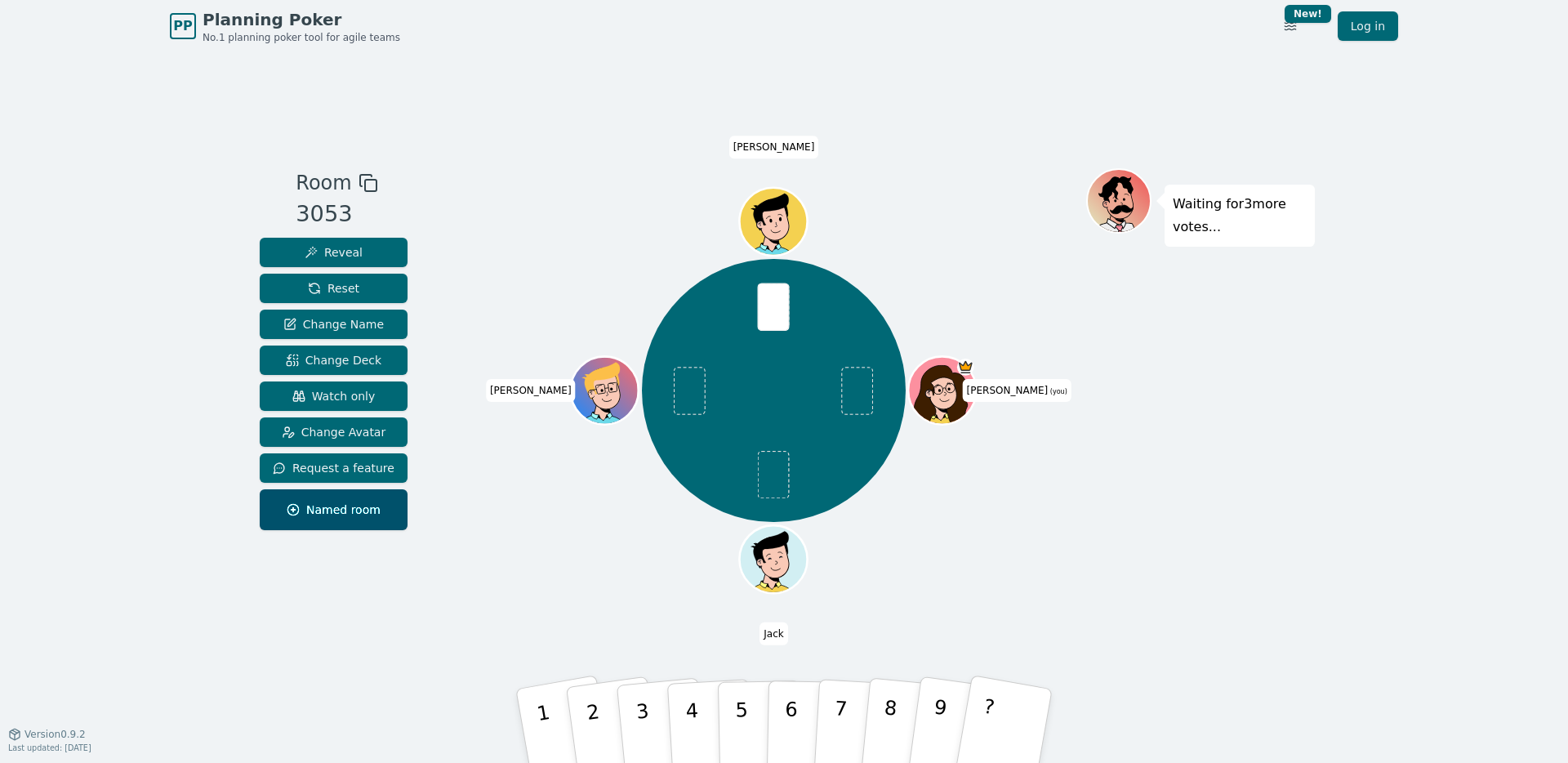
click at [450, 572] on div "Room 3053 Reveal Reset Change Name Change Deck Watch only Change Avatar Request…" at bounding box center [784, 393] width 1062 height 450
click at [598, 721] on p "2" at bounding box center [595, 727] width 25 height 89
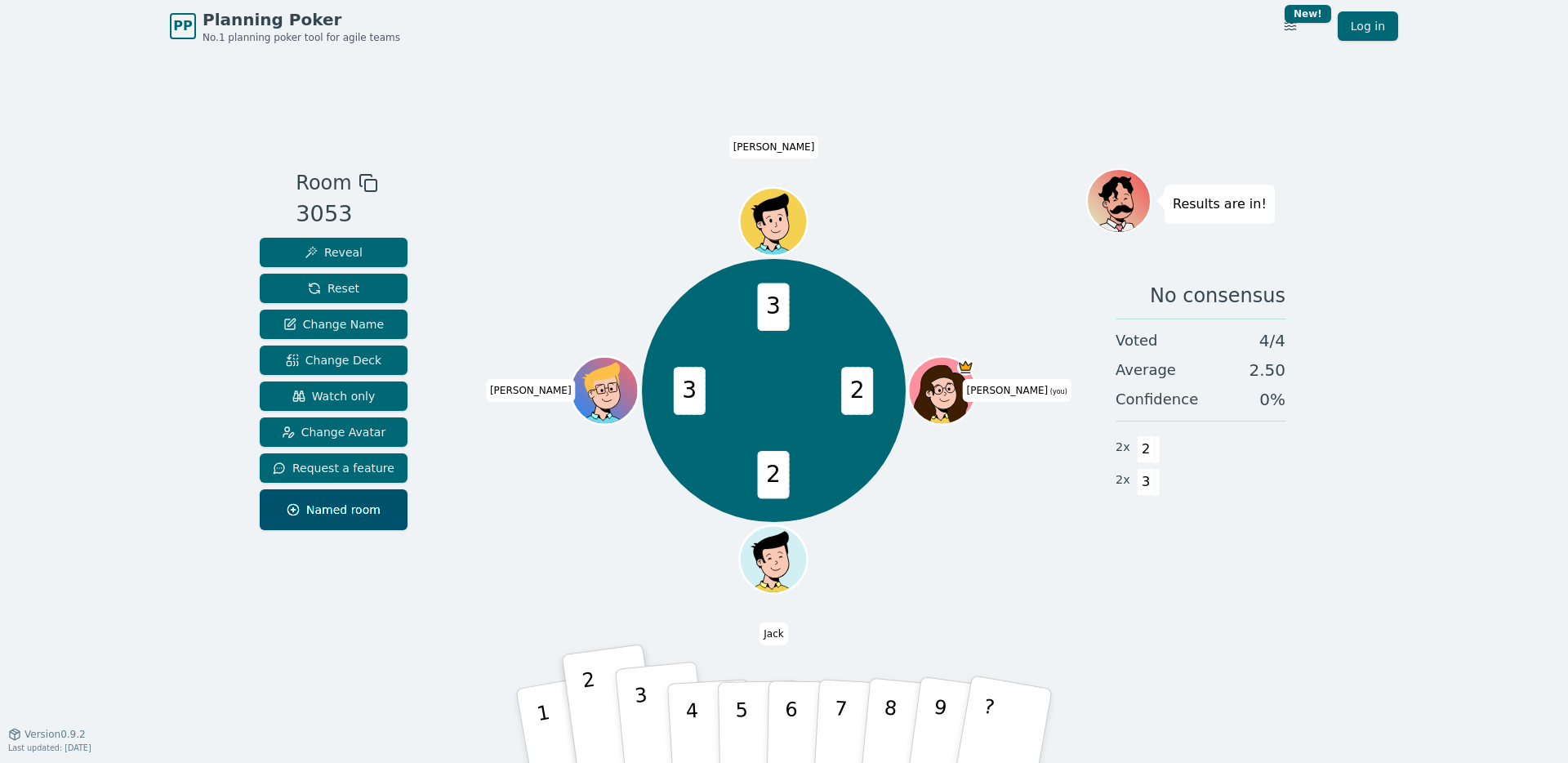
click at [636, 713] on p "3" at bounding box center [644, 727] width 21 height 89
